Goal: Task Accomplishment & Management: Manage account settings

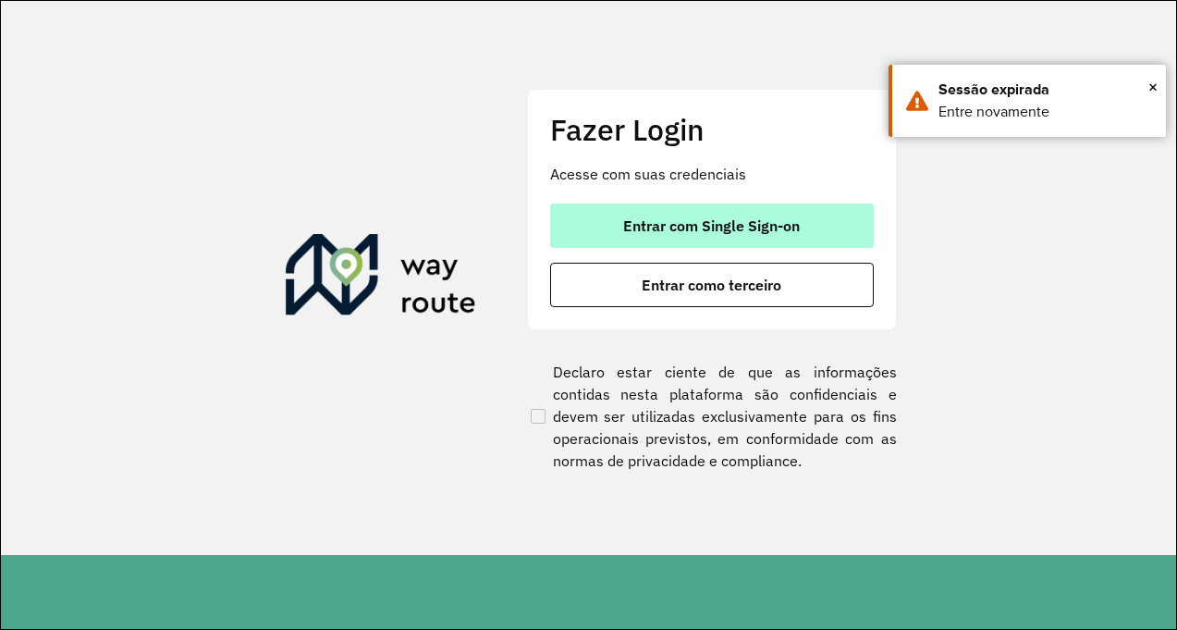
click at [754, 218] on span "Entrar com Single Sign-on" at bounding box center [711, 225] width 177 height 15
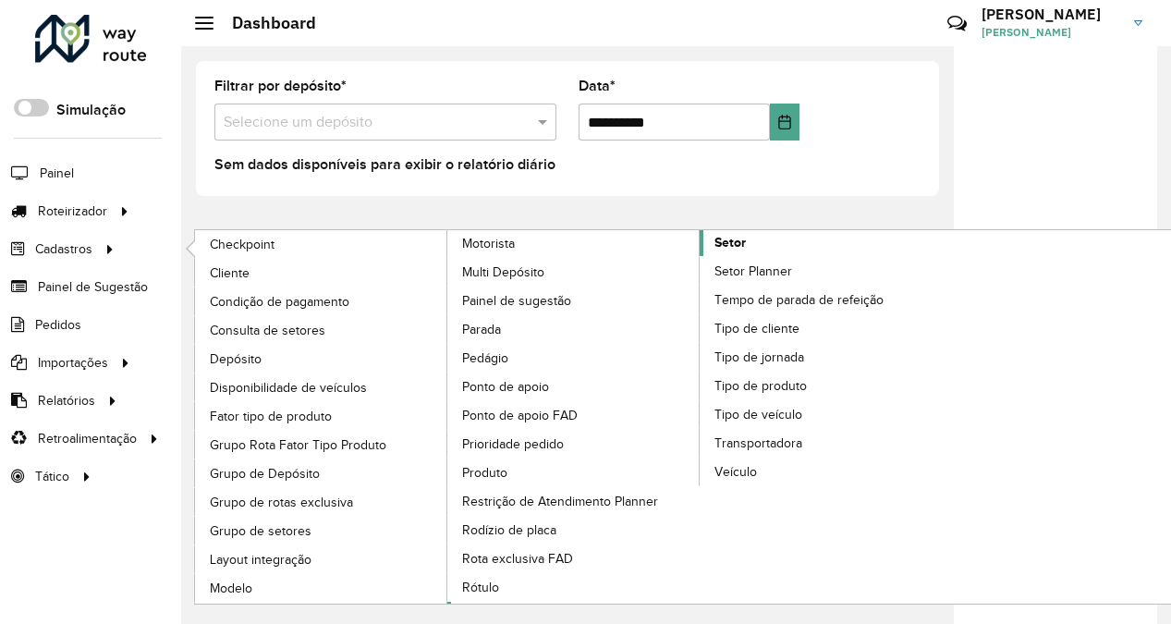
click at [742, 244] on span "Setor" at bounding box center [730, 242] width 31 height 19
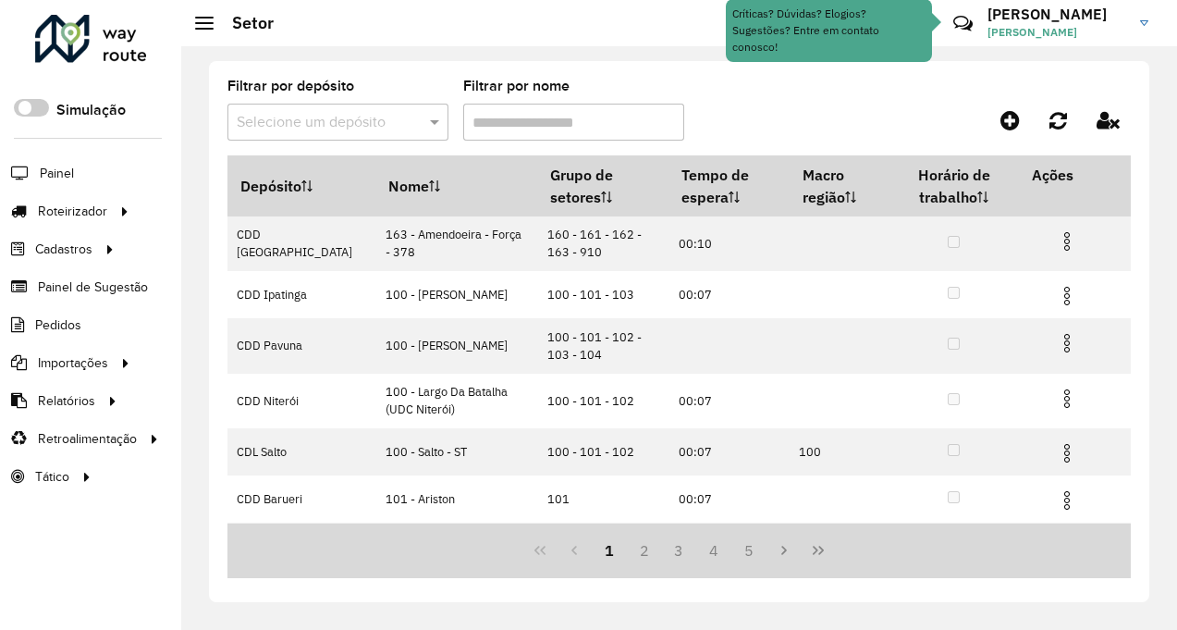
click at [562, 136] on input "Filtrar por nome" at bounding box center [573, 122] width 221 height 37
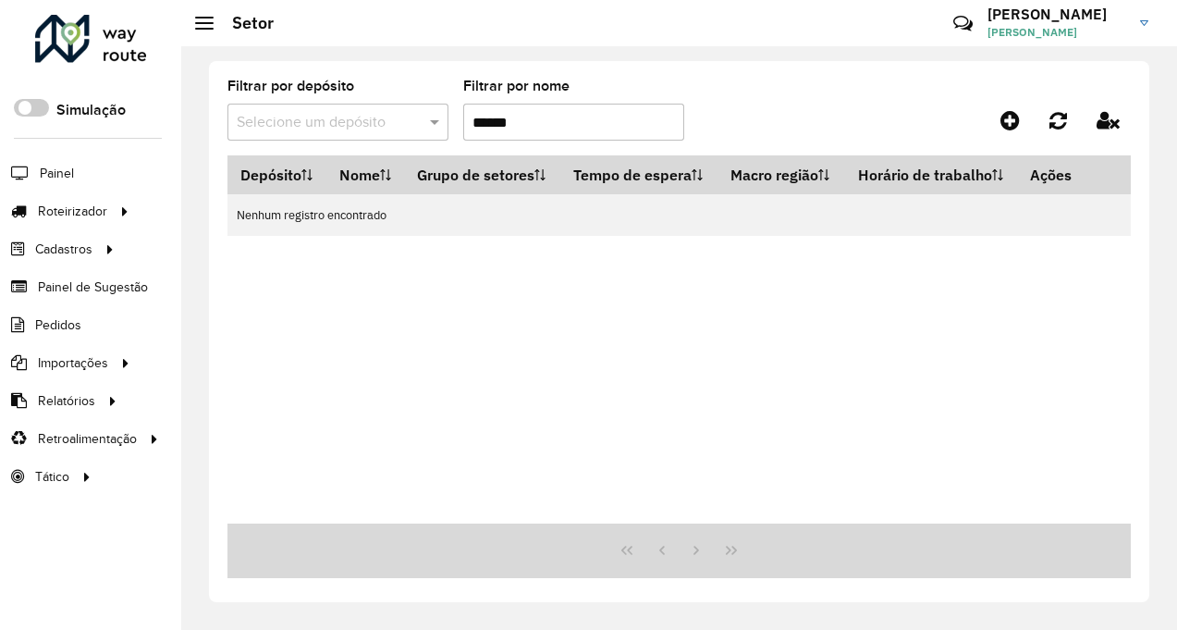
drag, startPoint x: 582, startPoint y: 126, endPoint x: 419, endPoint y: 138, distance: 163.2
click at [419, 138] on formly-group "Filtrar por depósito Selecione um depósito Filtrar por nome ******" at bounding box center [558, 118] width 663 height 76
type input "*"
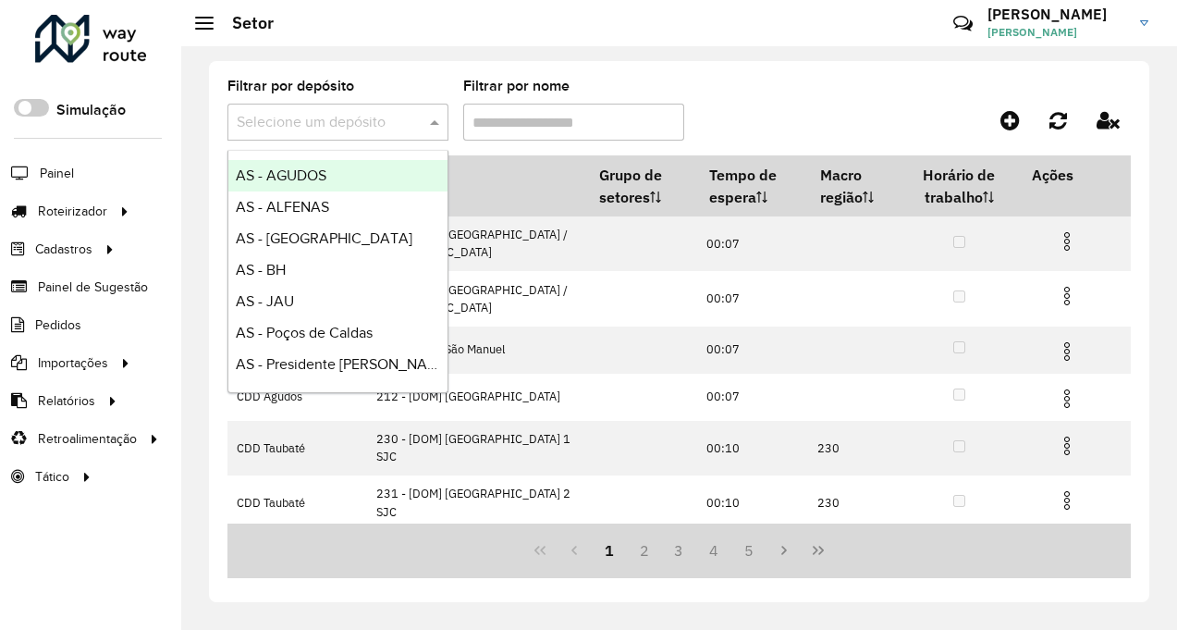
click at [376, 114] on input "text" at bounding box center [319, 123] width 165 height 22
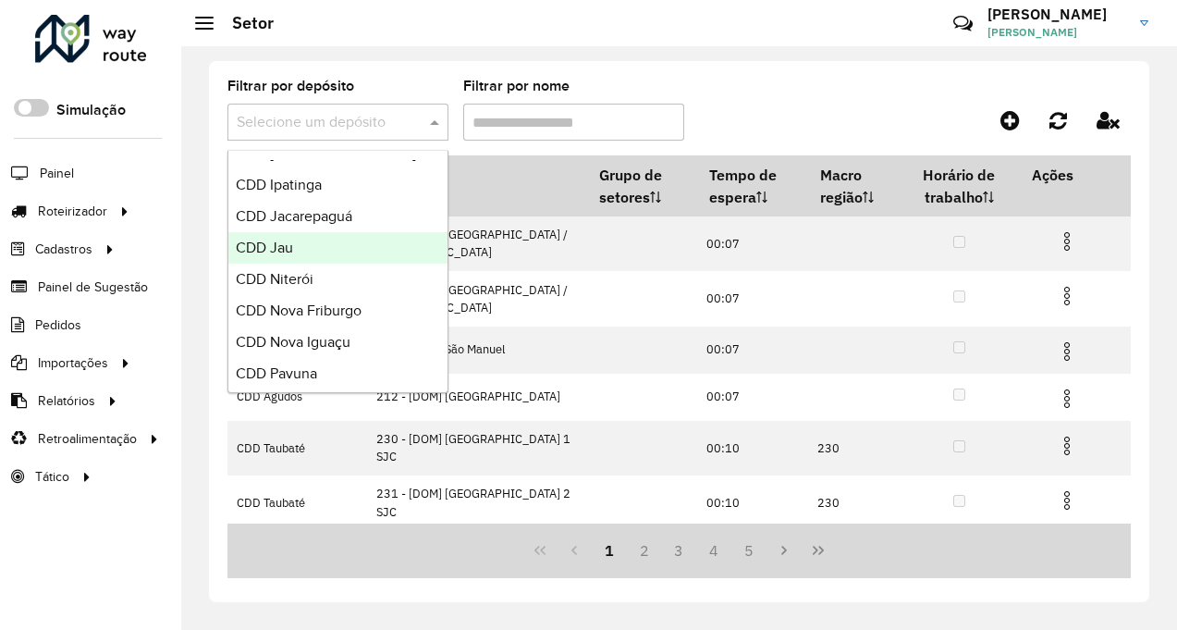
scroll to position [555, 0]
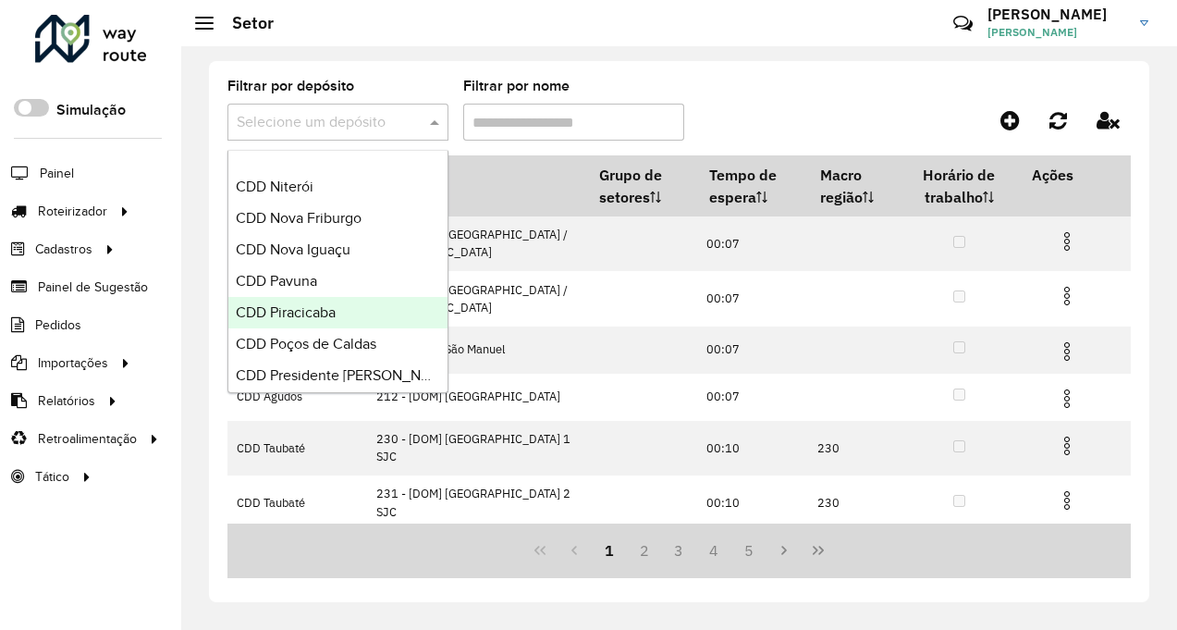
click at [344, 313] on div "CDD Piracicaba" at bounding box center [337, 312] width 219 height 31
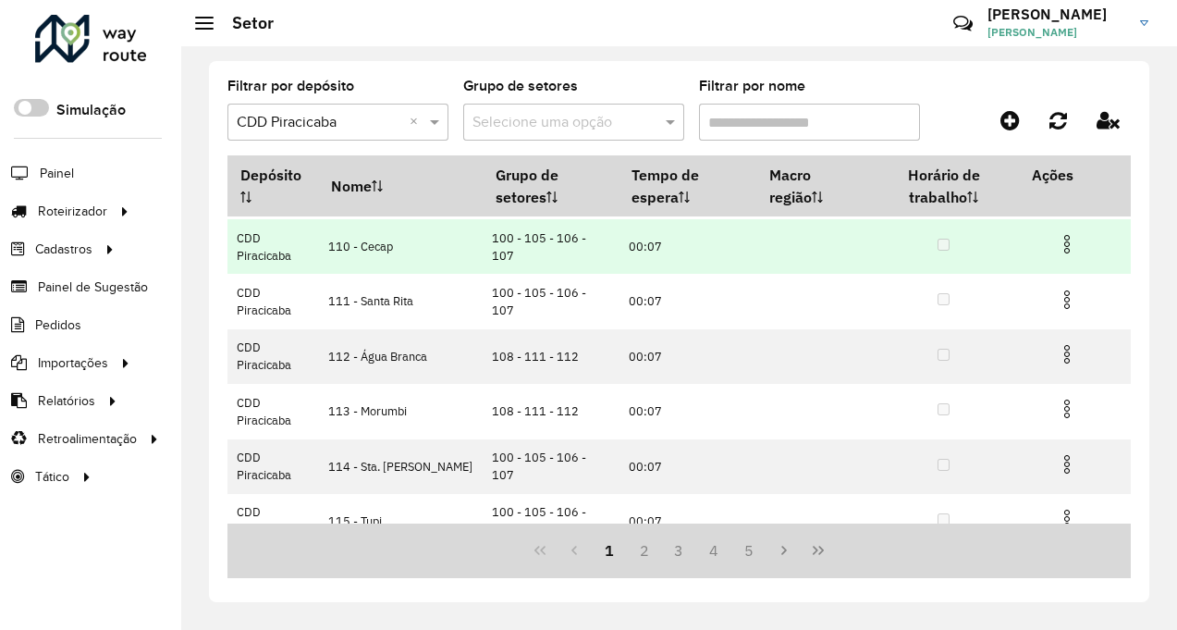
scroll to position [352, 0]
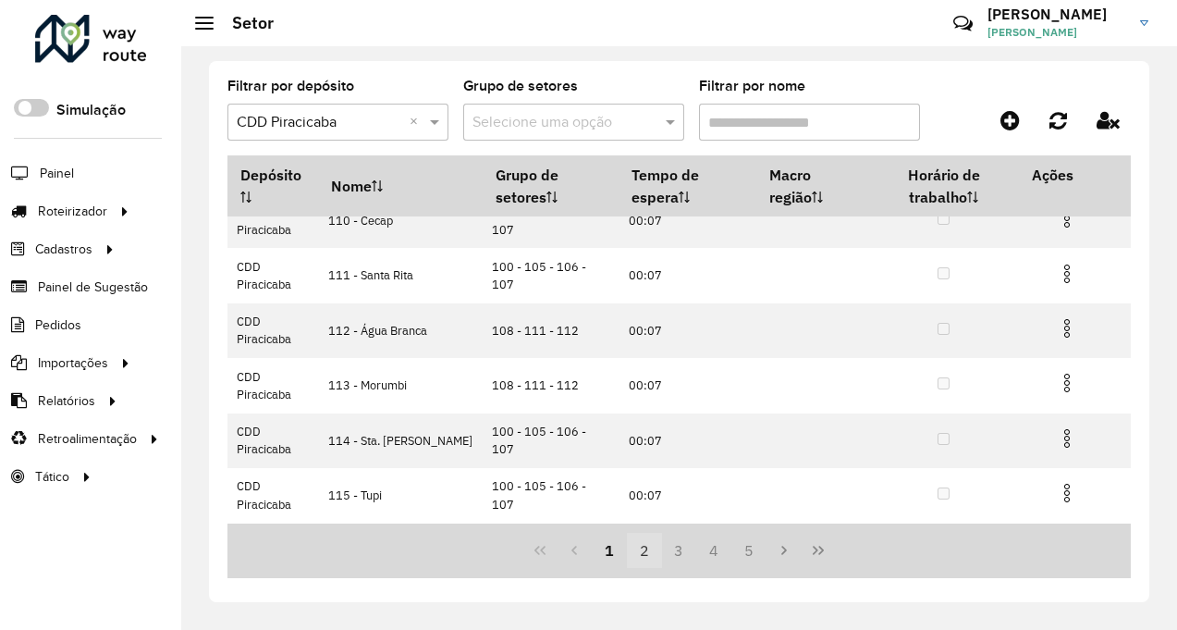
click at [638, 553] on button "2" at bounding box center [644, 550] width 35 height 35
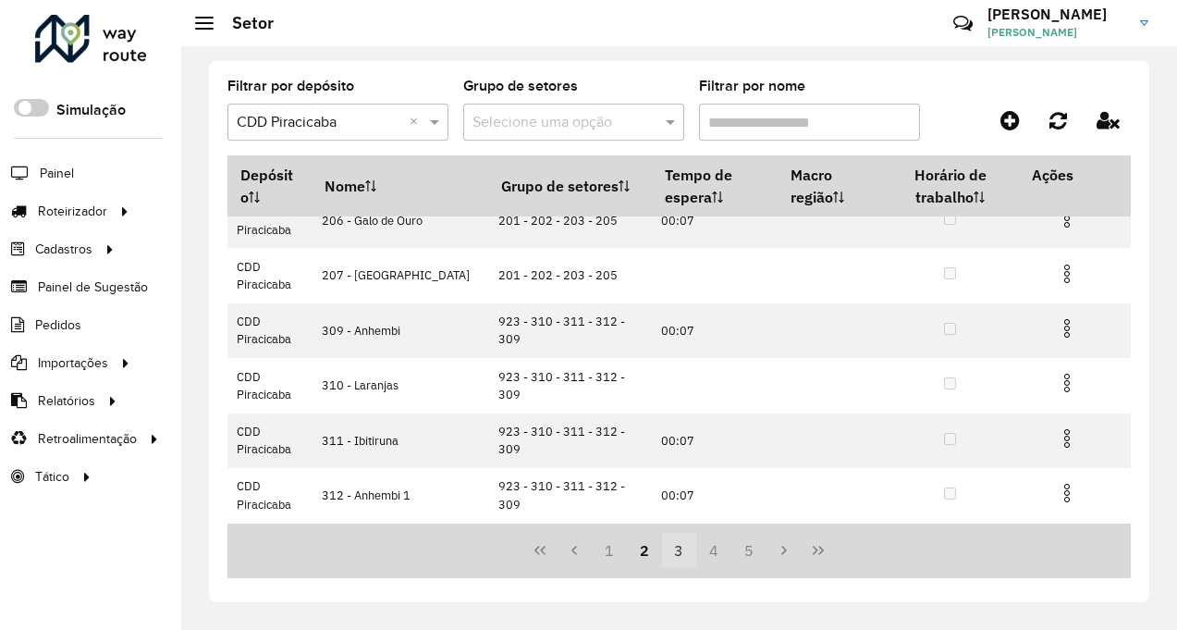
click at [662, 543] on button "3" at bounding box center [679, 550] width 35 height 35
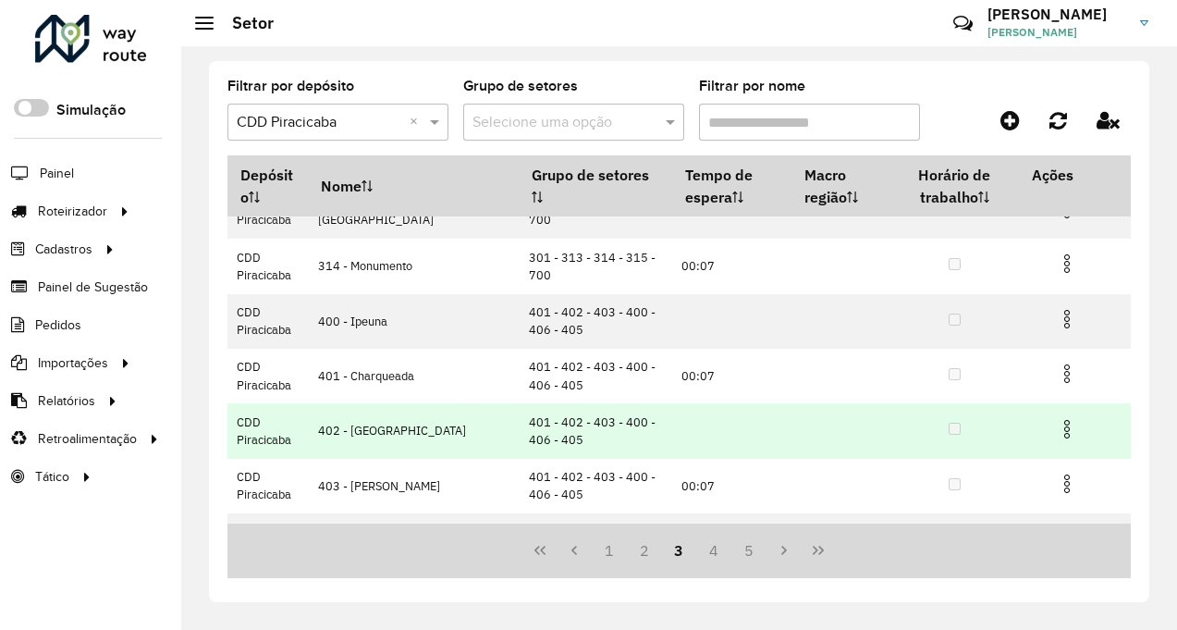
scroll to position [0, 0]
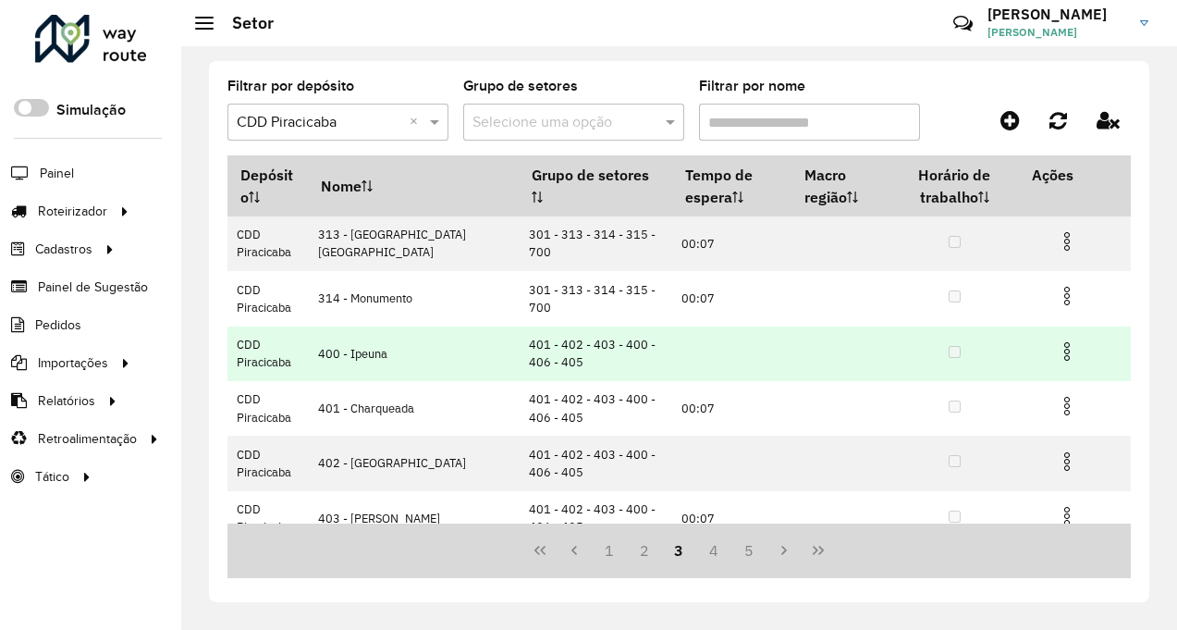
click at [1056, 352] on img at bounding box center [1067, 351] width 22 height 22
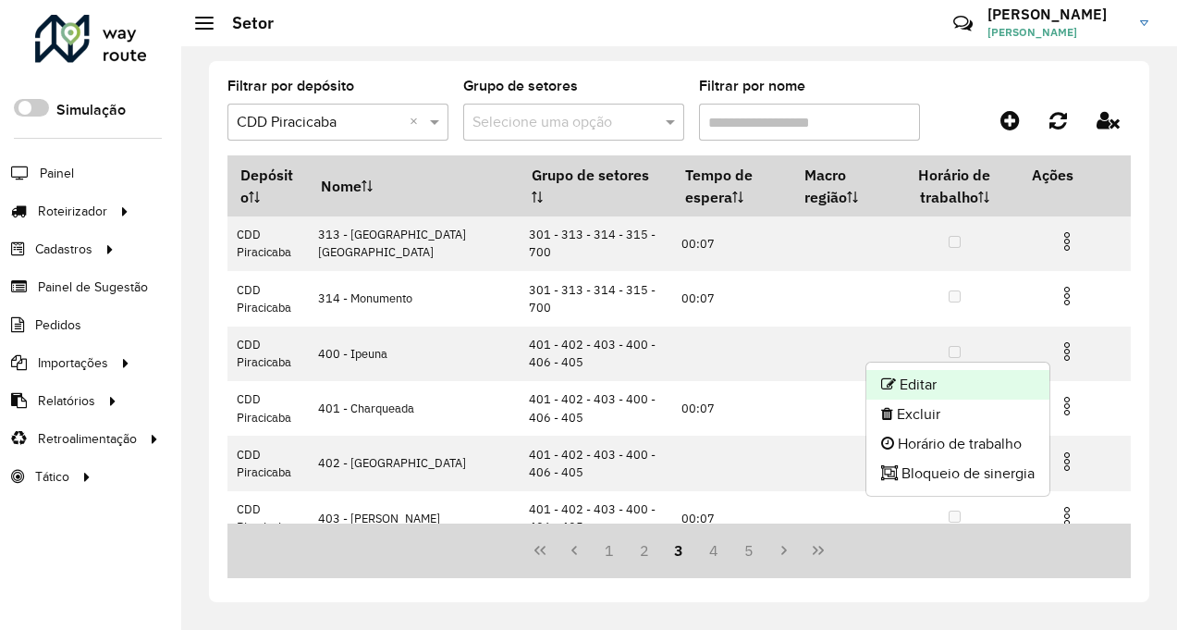
click at [987, 378] on li "Editar" at bounding box center [957, 385] width 183 height 30
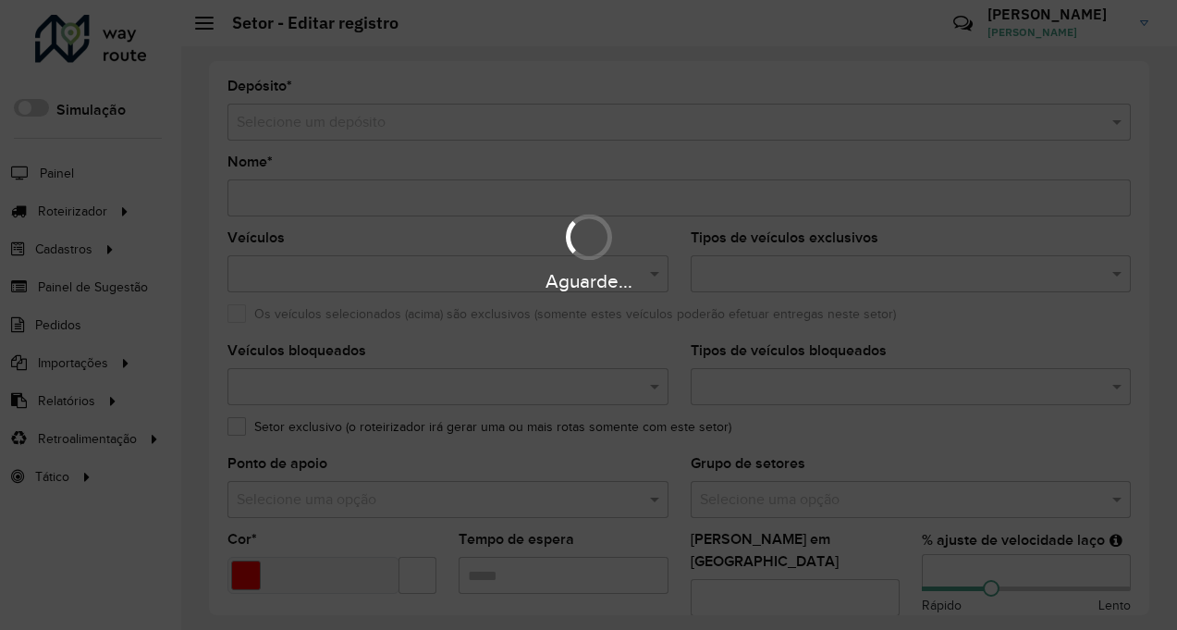
type input "**********"
type input "*******"
type input "**"
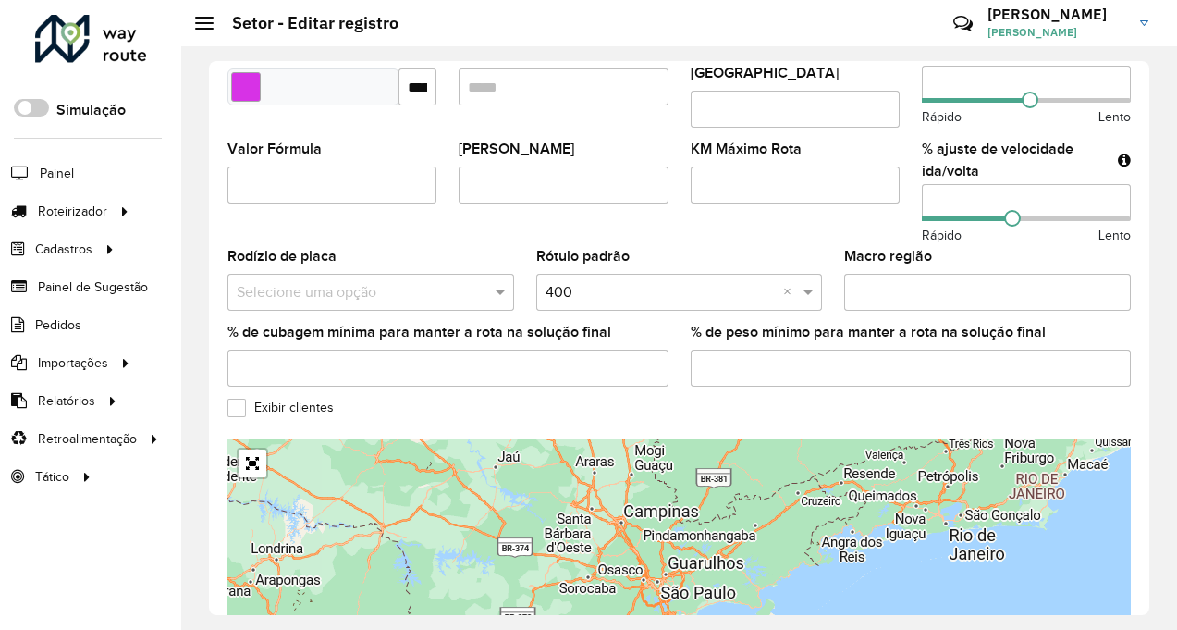
scroll to position [555, 0]
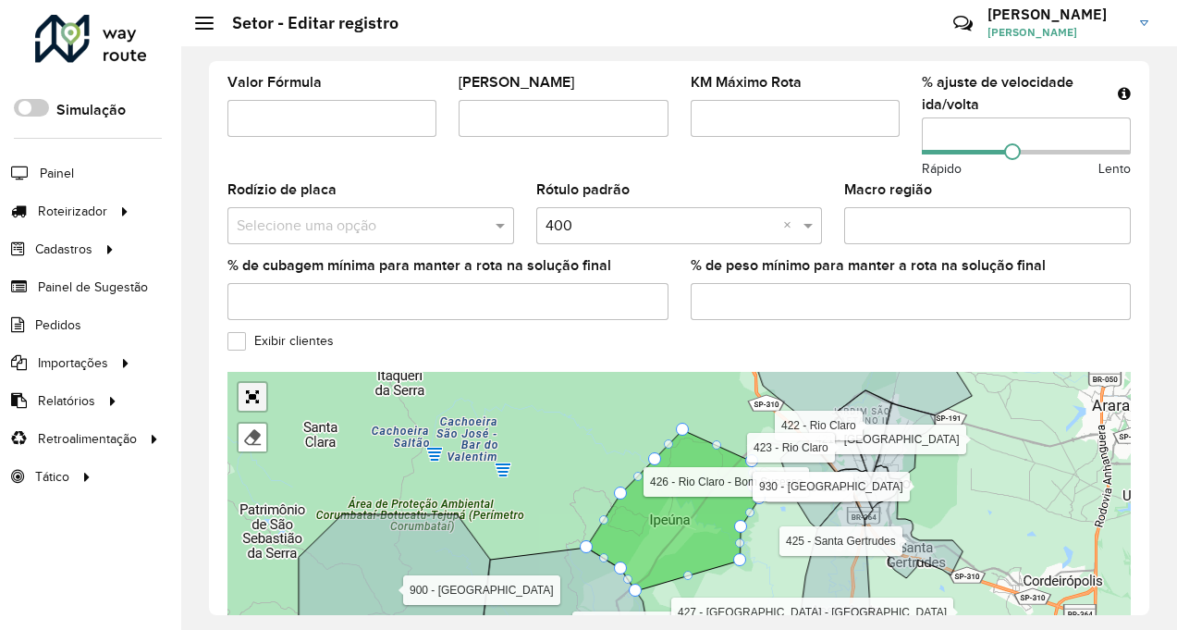
click at [258, 385] on div "101 - Capivari 102 - [GEOGRAPHIC_DATA] 103 - [GEOGRAPHIC_DATA] 104 - Jd. Califó…" at bounding box center [678, 510] width 903 height 277
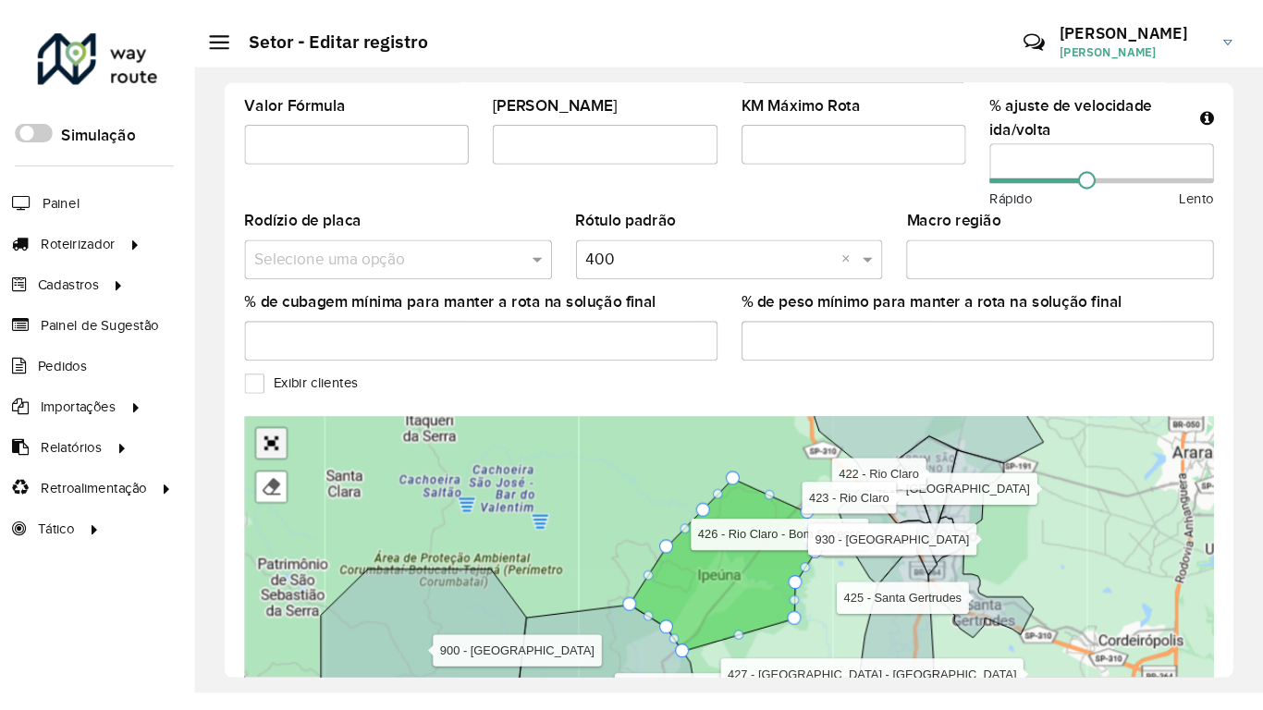
scroll to position [577, 0]
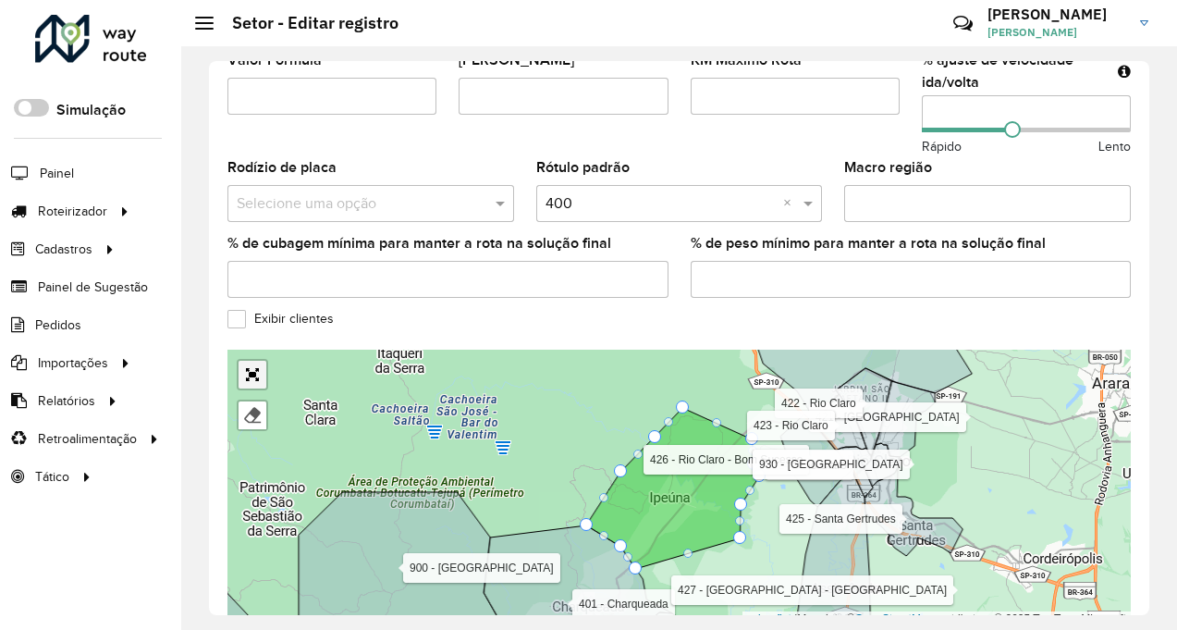
click at [250, 364] on link "Abrir mapa em tela cheia" at bounding box center [253, 375] width 28 height 28
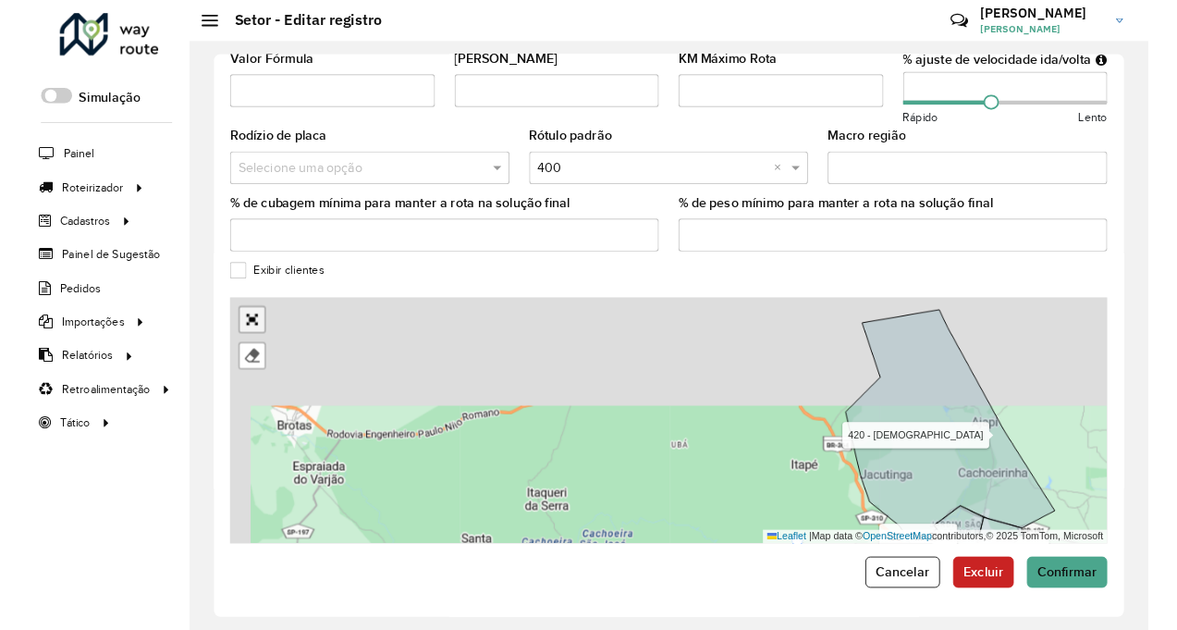
scroll to position [267, 0]
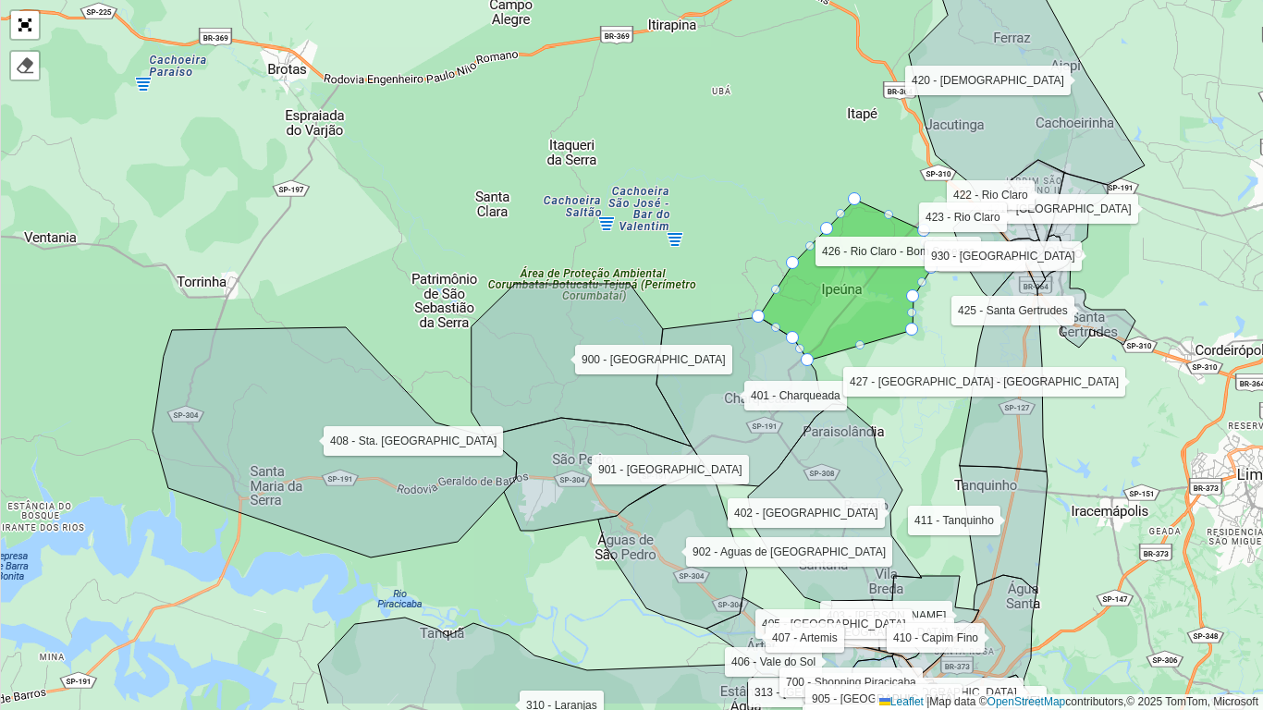
drag, startPoint x: 348, startPoint y: 642, endPoint x: 544, endPoint y: 563, distance: 211.2
click at [544, 563] on div "101 - Capivari 102 - [GEOGRAPHIC_DATA] 103 - [GEOGRAPHIC_DATA] 104 - Jd. Califó…" at bounding box center [631, 355] width 1263 height 710
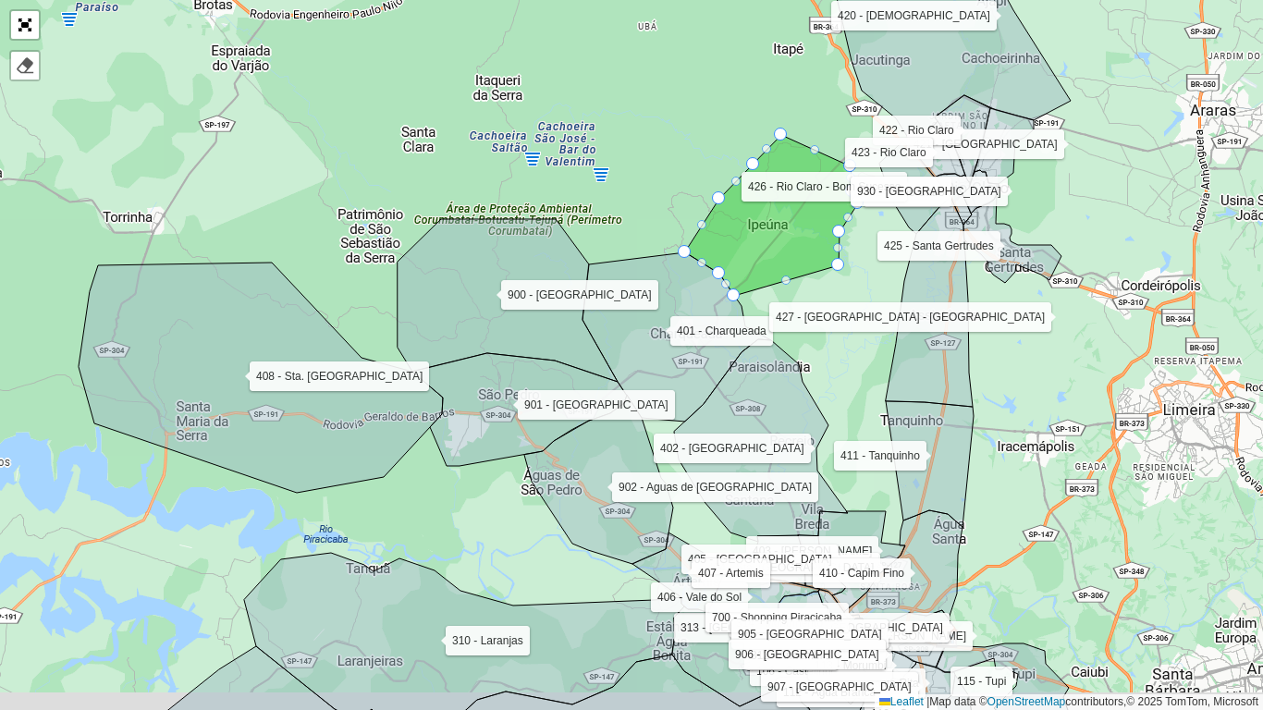
drag, startPoint x: 559, startPoint y: 577, endPoint x: 485, endPoint y: 513, distance: 97.7
click at [485, 513] on div "101 - Capivari 102 - [GEOGRAPHIC_DATA] 103 - [GEOGRAPHIC_DATA] 104 - Jd. Califó…" at bounding box center [631, 355] width 1263 height 710
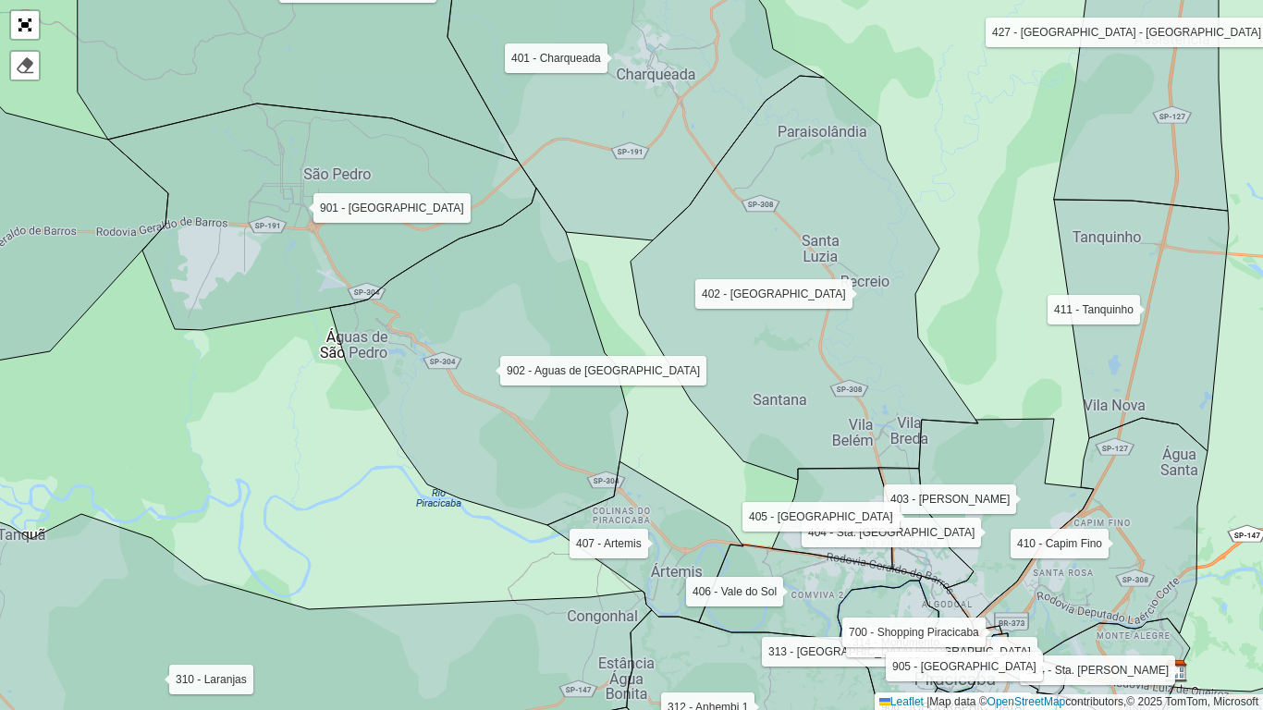
drag, startPoint x: 742, startPoint y: 509, endPoint x: 641, endPoint y: 427, distance: 130.8
click at [642, 428] on div "101 - Capivari 102 - [GEOGRAPHIC_DATA] 103 - [GEOGRAPHIC_DATA] 104 - Jd. Califó…" at bounding box center [631, 355] width 1263 height 710
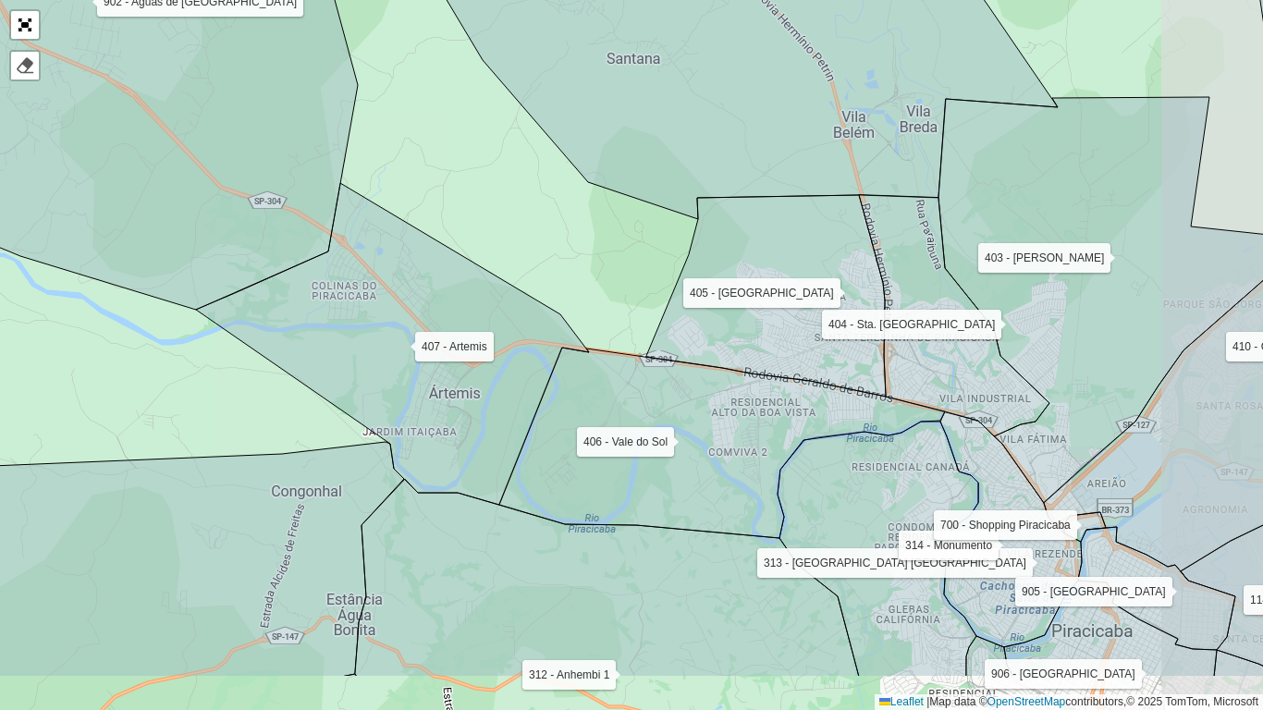
drag, startPoint x: 751, startPoint y: 639, endPoint x: 619, endPoint y: 504, distance: 188.9
click at [619, 504] on icon at bounding box center [607, 578] width 504 height 198
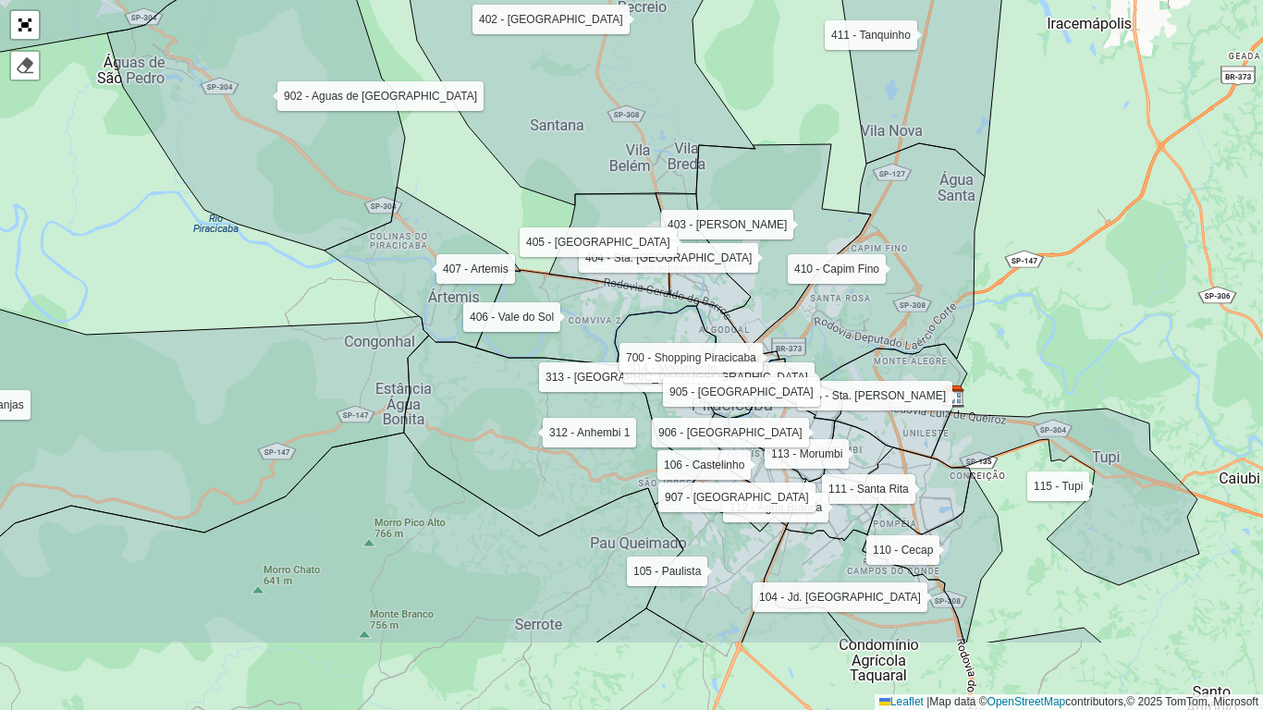
drag, startPoint x: 672, startPoint y: 630, endPoint x: 588, endPoint y: 464, distance: 185.7
click at [588, 464] on icon at bounding box center [554, 436] width 300 height 201
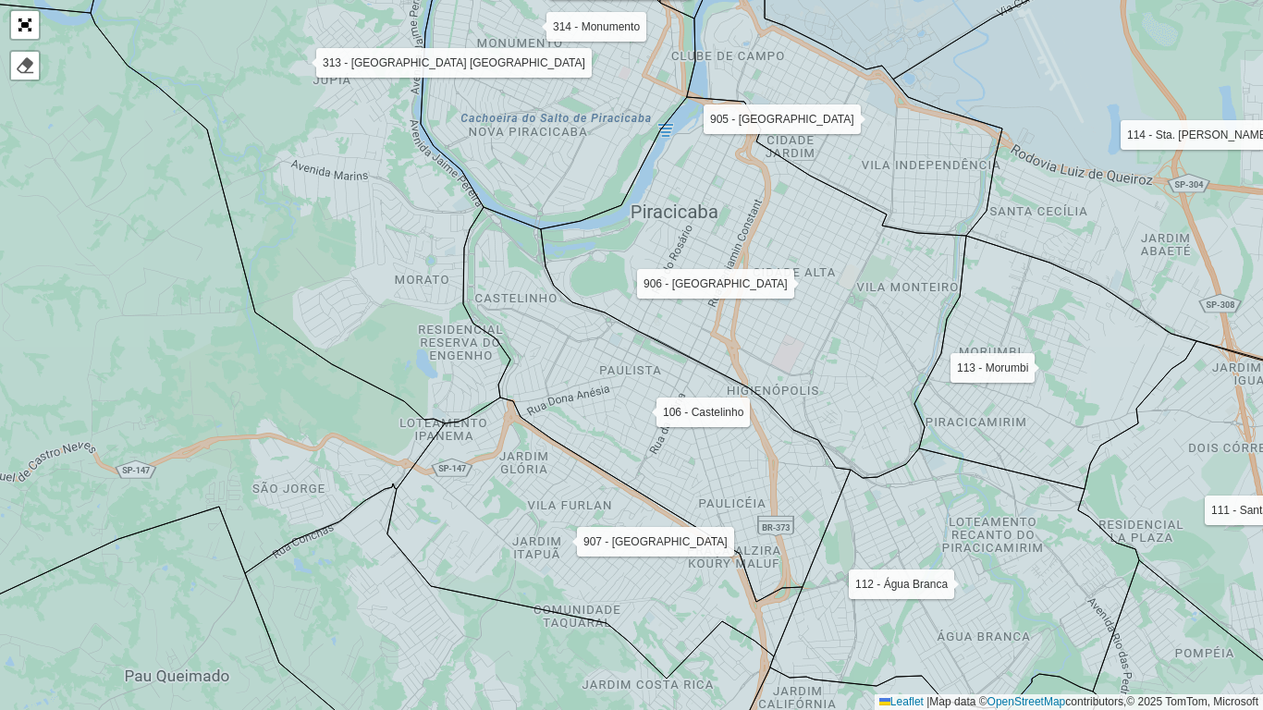
drag, startPoint x: 684, startPoint y: 468, endPoint x: 728, endPoint y: 501, distance: 54.7
click at [728, 501] on icon at bounding box center [656, 404] width 387 height 395
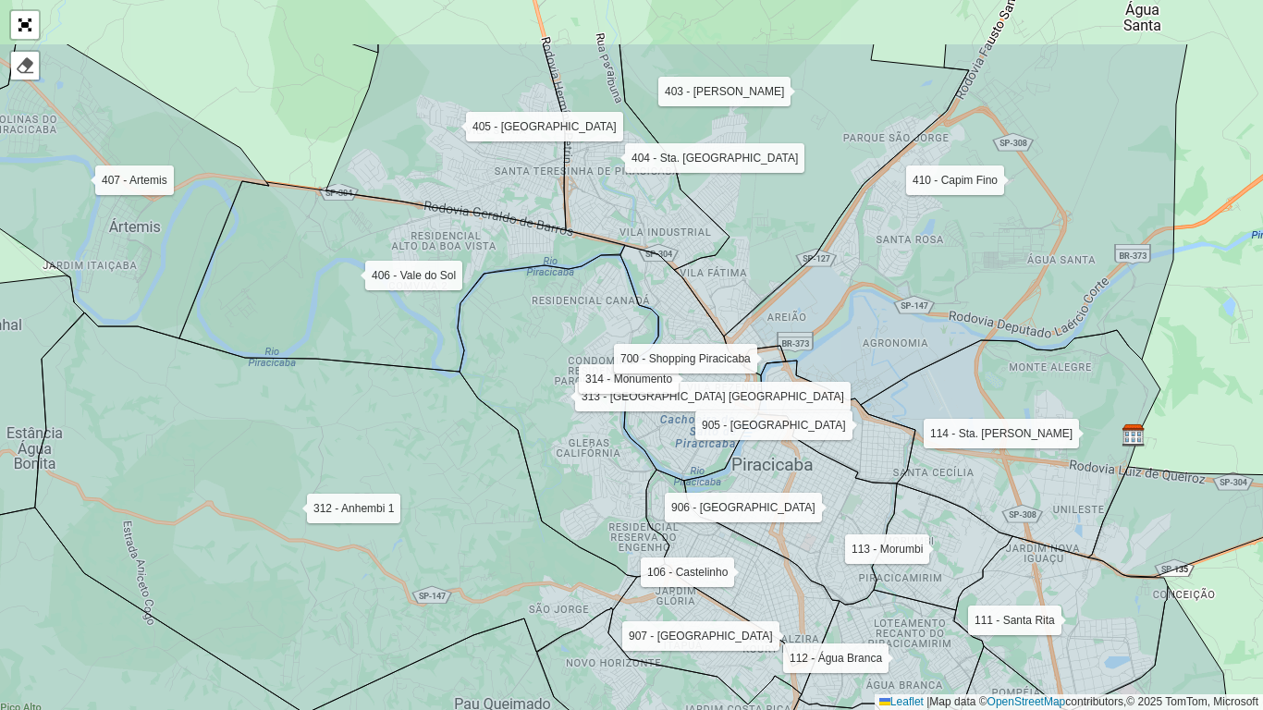
drag, startPoint x: 529, startPoint y: 427, endPoint x: 572, endPoint y: 531, distance: 112.3
click at [572, 531] on icon at bounding box center [564, 416] width 212 height 322
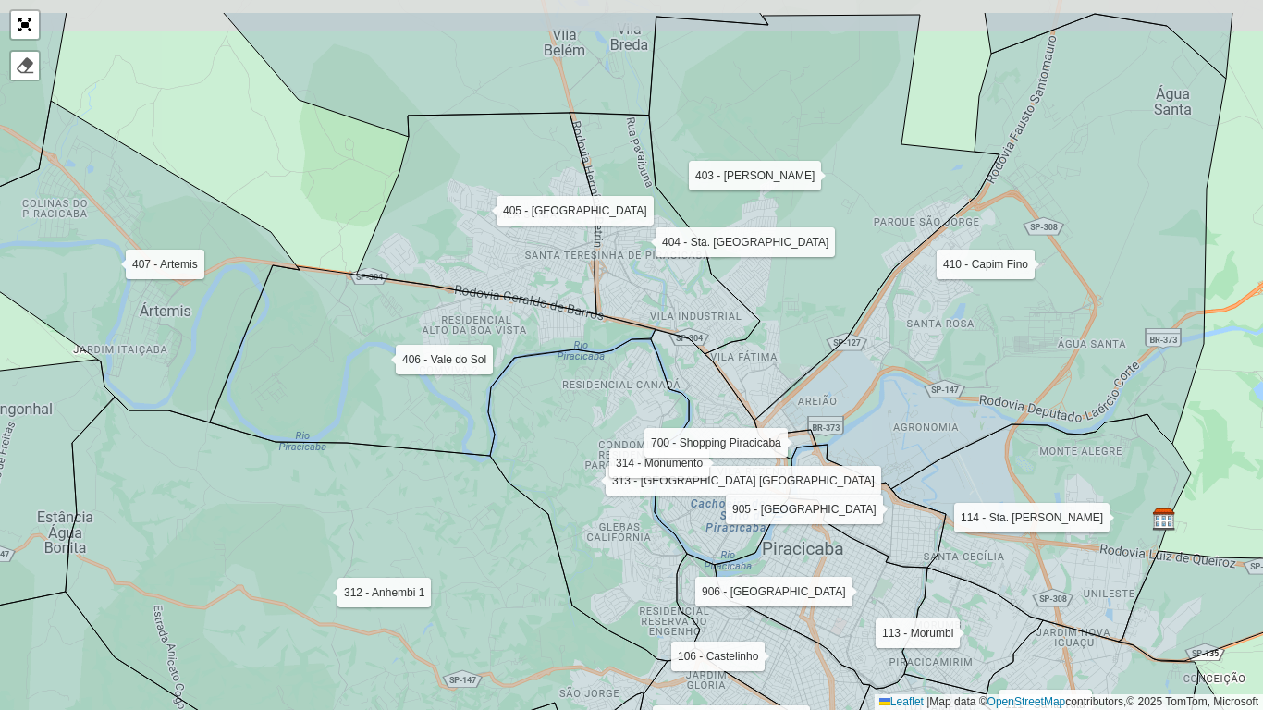
drag, startPoint x: 546, startPoint y: 461, endPoint x: 564, endPoint y: 524, distance: 65.3
click at [564, 524] on icon at bounding box center [594, 500] width 212 height 322
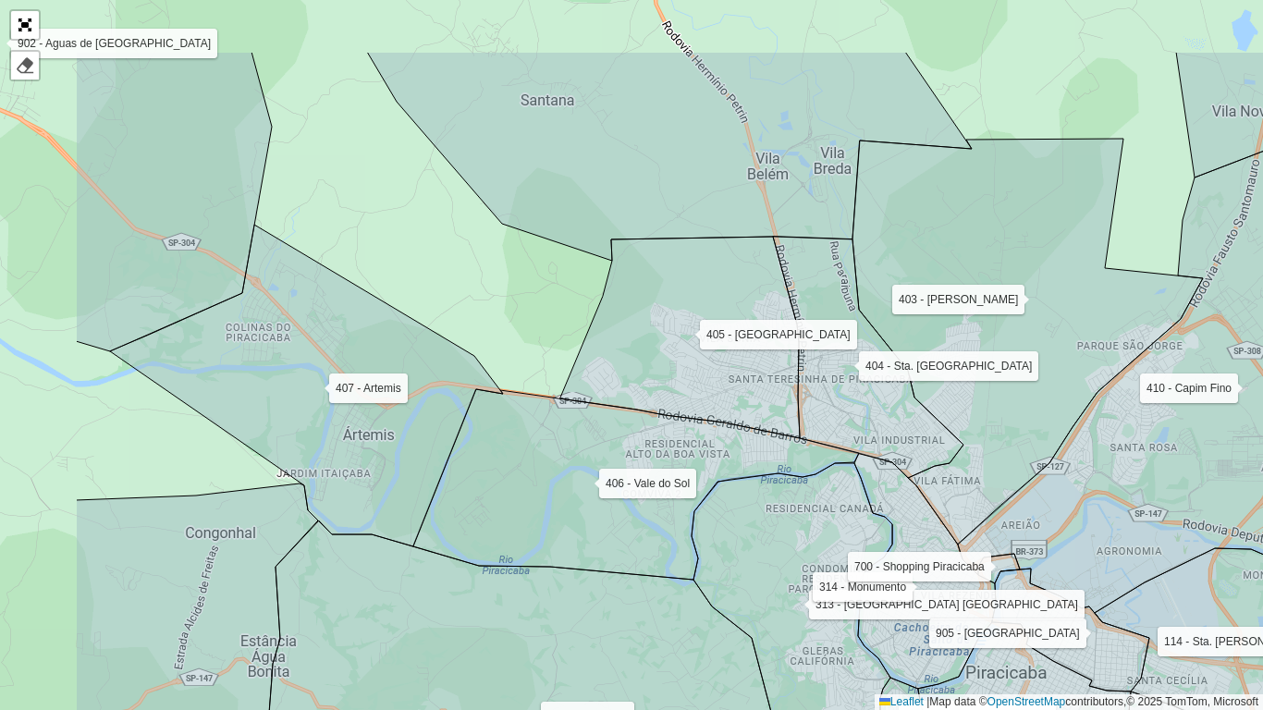
drag, startPoint x: 480, startPoint y: 469, endPoint x: 681, endPoint y: 582, distance: 231.0
click at [684, 590] on icon at bounding box center [570, 714] width 602 height 386
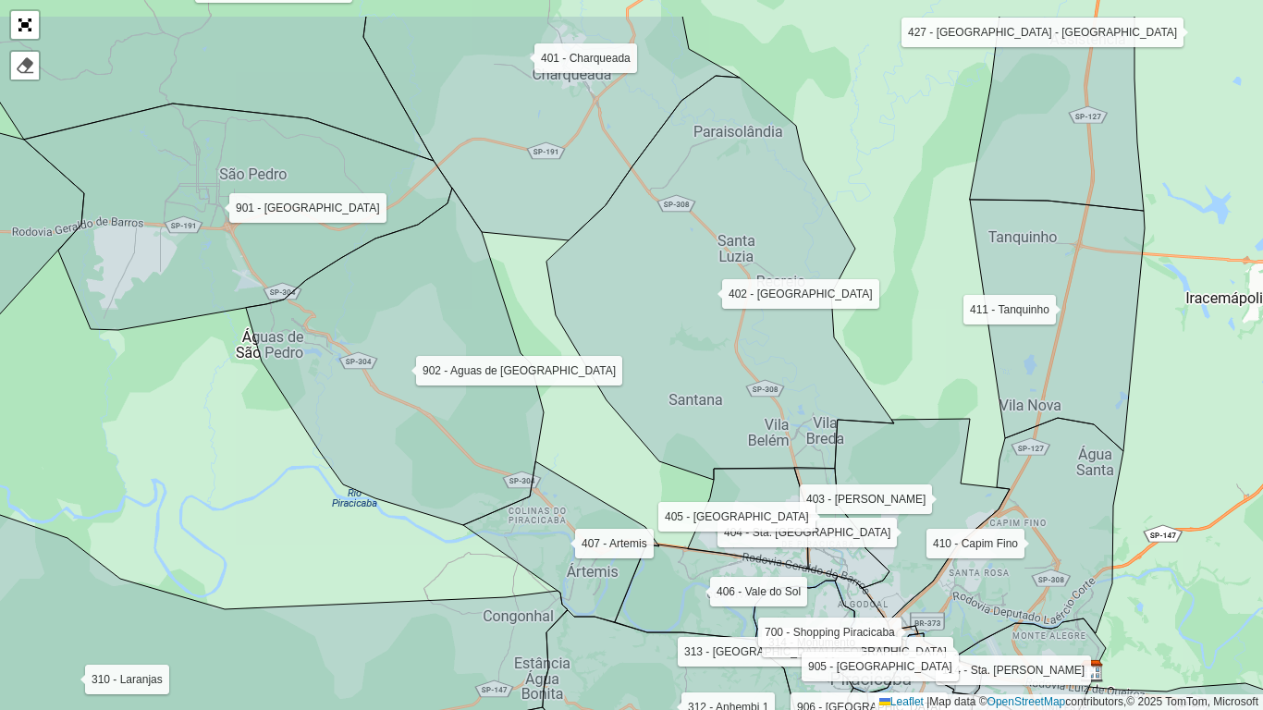
drag, startPoint x: 345, startPoint y: 366, endPoint x: 435, endPoint y: 450, distance: 123.6
click at [435, 450] on icon at bounding box center [395, 356] width 298 height 337
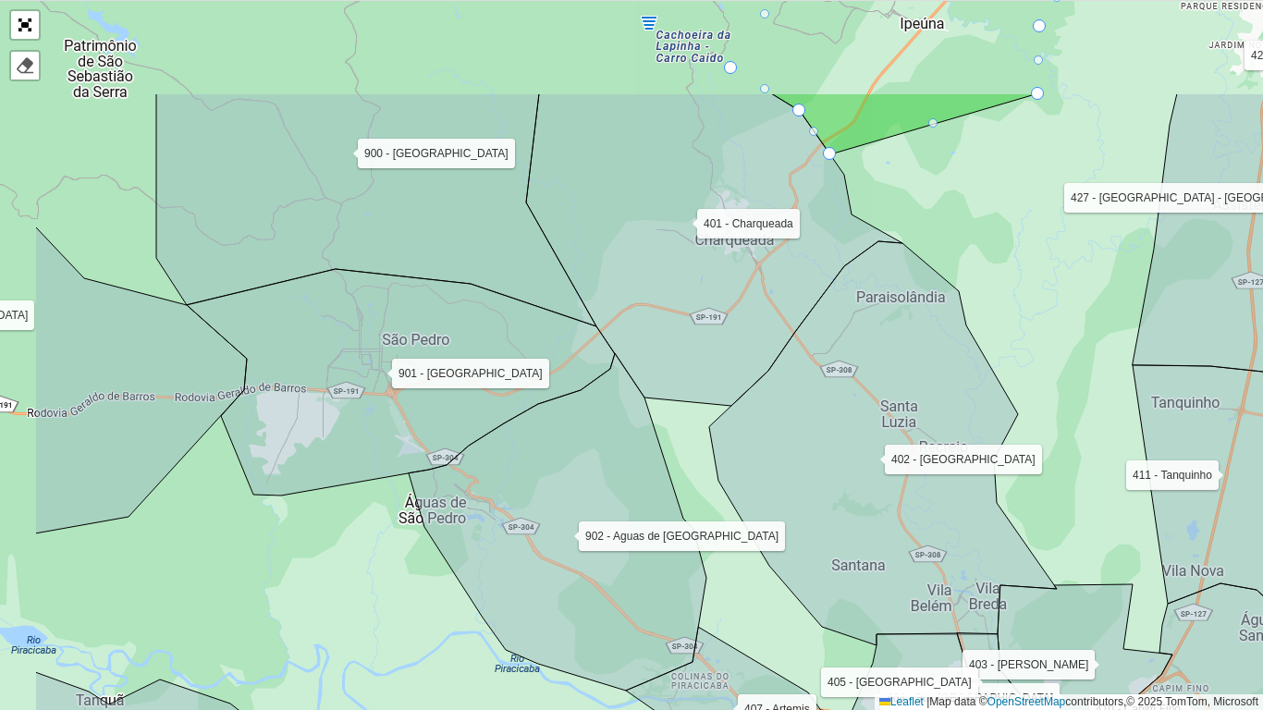
drag, startPoint x: 370, startPoint y: 418, endPoint x: 534, endPoint y: 583, distance: 233.4
click at [534, 583] on icon at bounding box center [558, 521] width 298 height 337
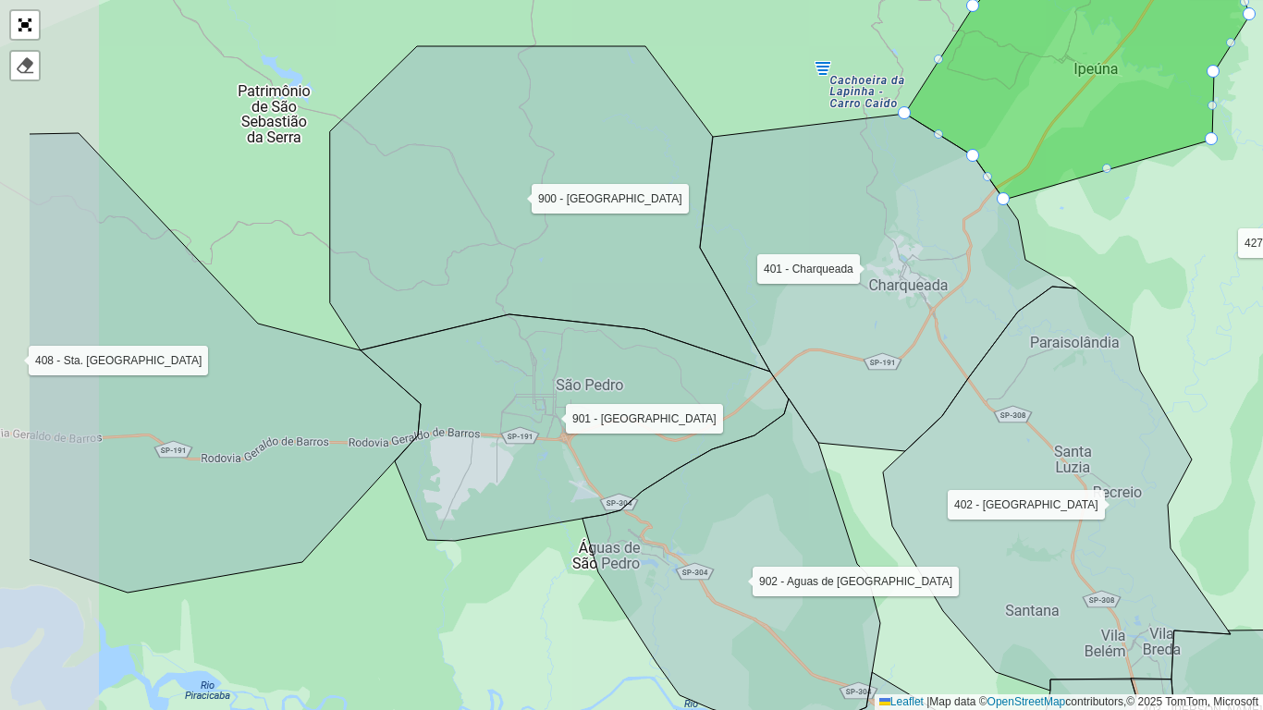
drag, startPoint x: 583, startPoint y: 395, endPoint x: 747, endPoint y: 421, distance: 165.7
click at [748, 423] on icon at bounding box center [575, 427] width 428 height 227
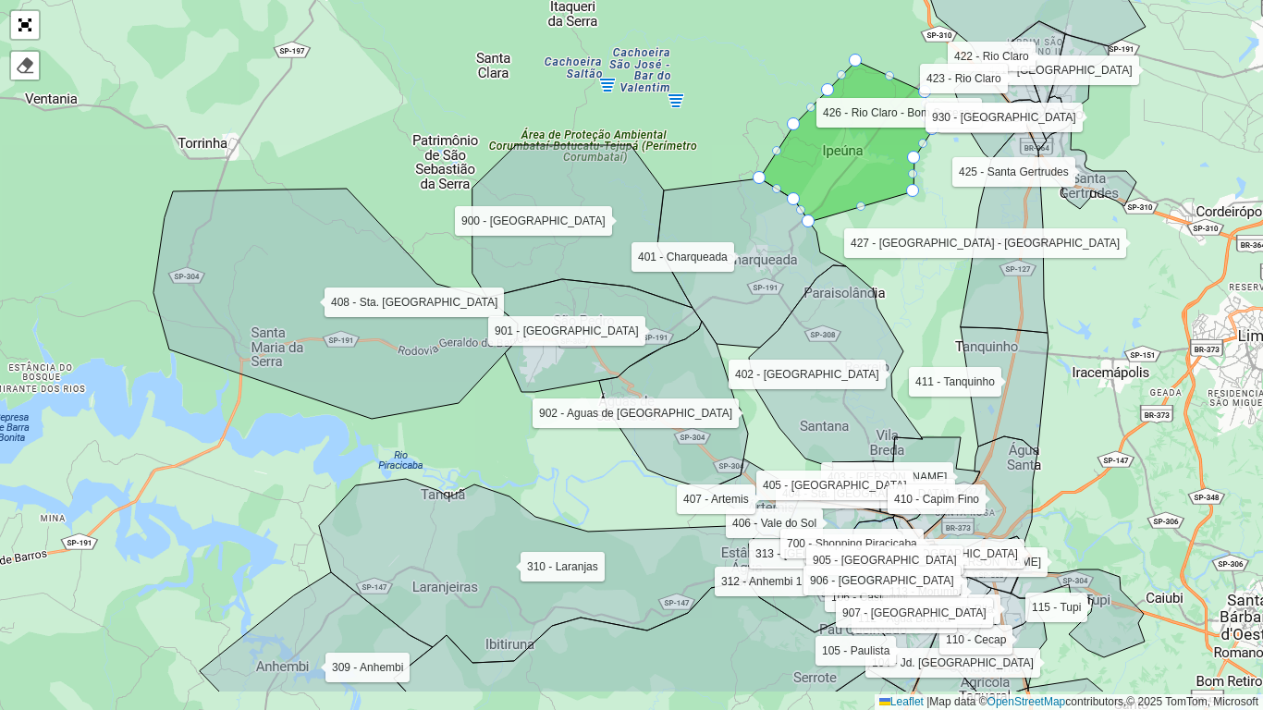
drag, startPoint x: 650, startPoint y: 586, endPoint x: 555, endPoint y: 478, distance: 144.1
click at [567, 490] on div "101 - Capivari 102 - [GEOGRAPHIC_DATA] 103 - [GEOGRAPHIC_DATA] 104 - Jd. Califó…" at bounding box center [631, 355] width 1263 height 710
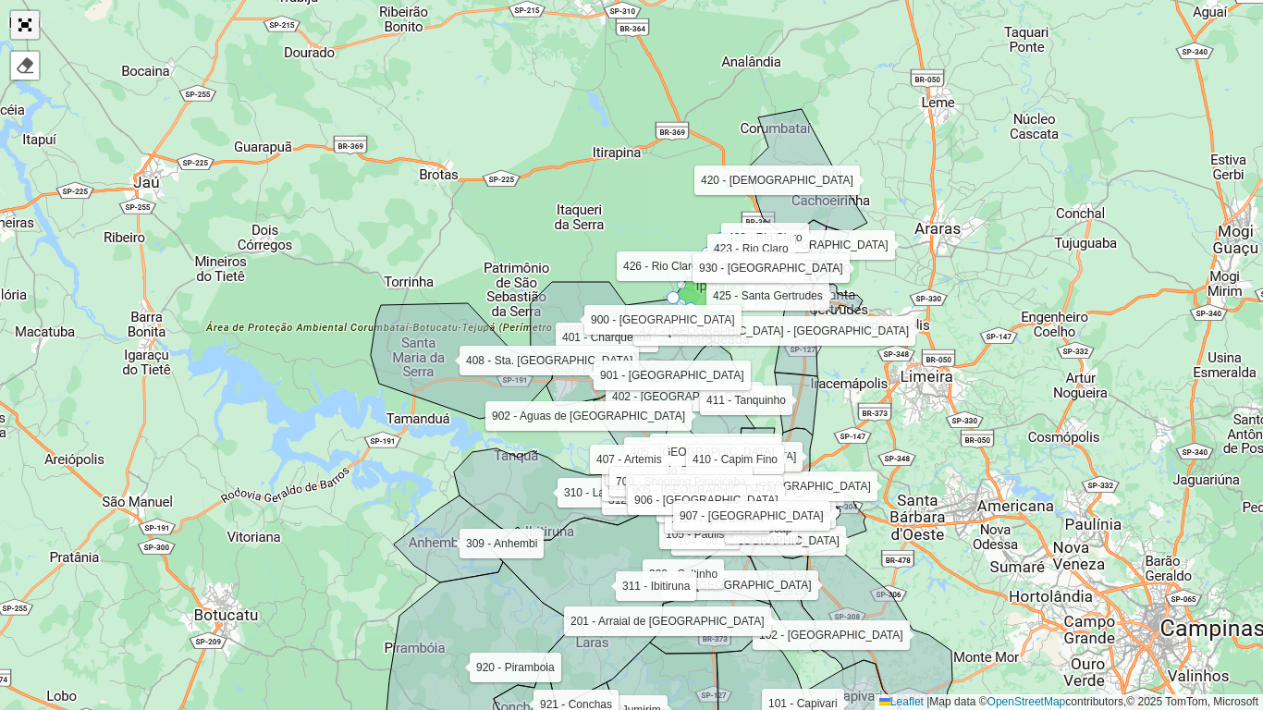
click at [35, 20] on link "Abrir mapa em tela cheia" at bounding box center [25, 25] width 28 height 28
